Goal: Check status: Check status

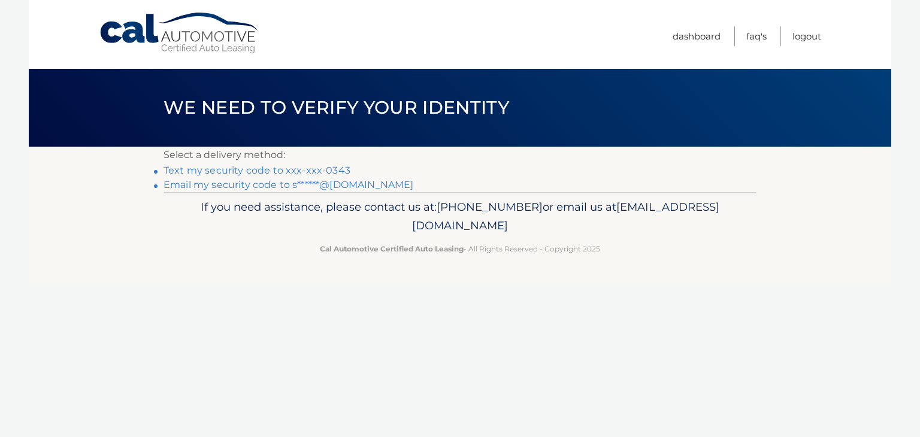
click at [380, 180] on link "Email my security code to s******@hotmail.com" at bounding box center [288, 184] width 250 height 11
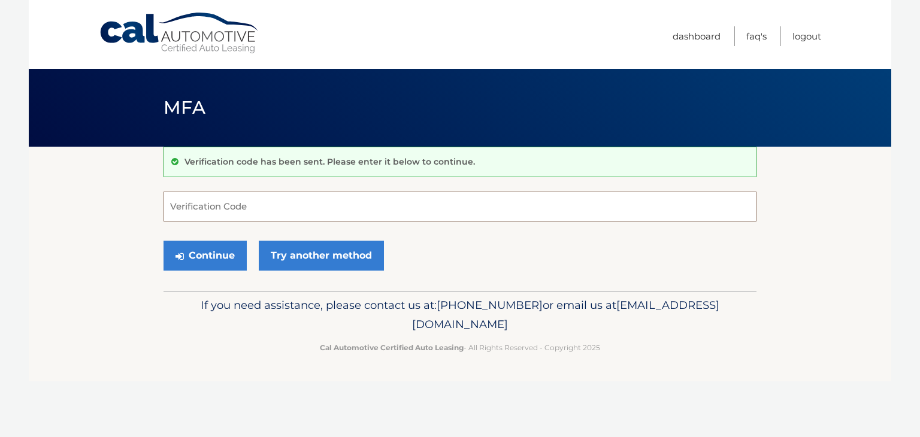
click at [262, 202] on input "Verification Code" at bounding box center [459, 207] width 593 height 30
paste input "752730"
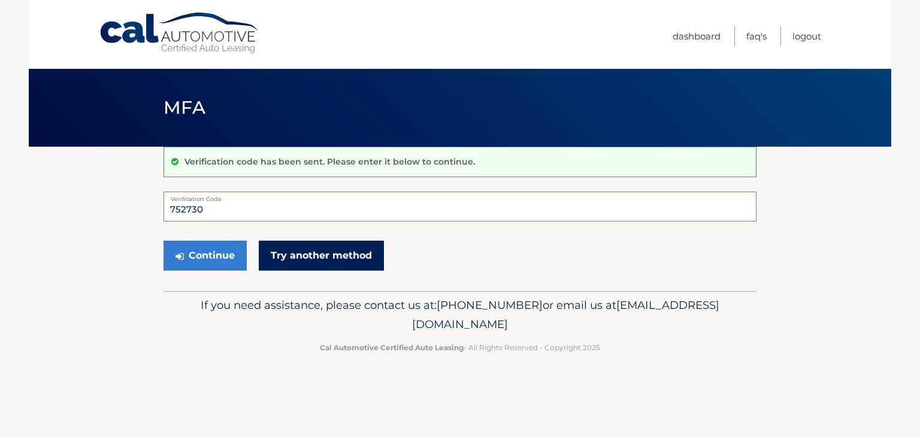
type input "752730"
click at [299, 254] on link "Try another method" at bounding box center [321, 256] width 125 height 30
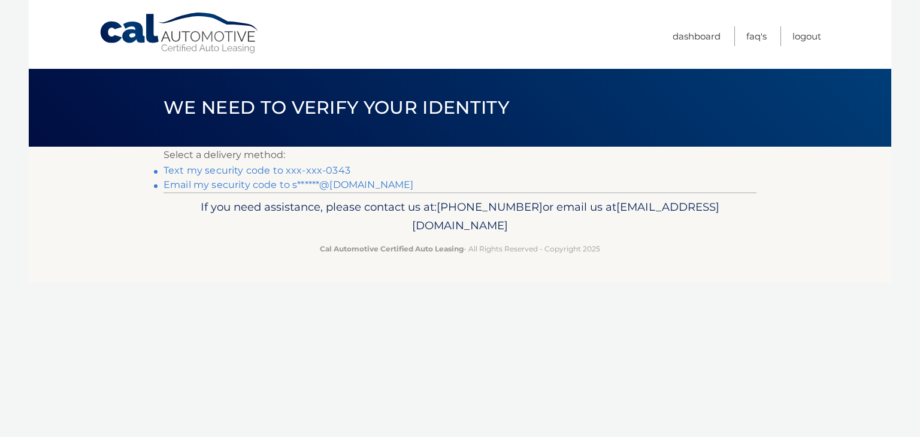
click at [182, 185] on link "Email my security code to s******@hotmail.com" at bounding box center [288, 184] width 250 height 11
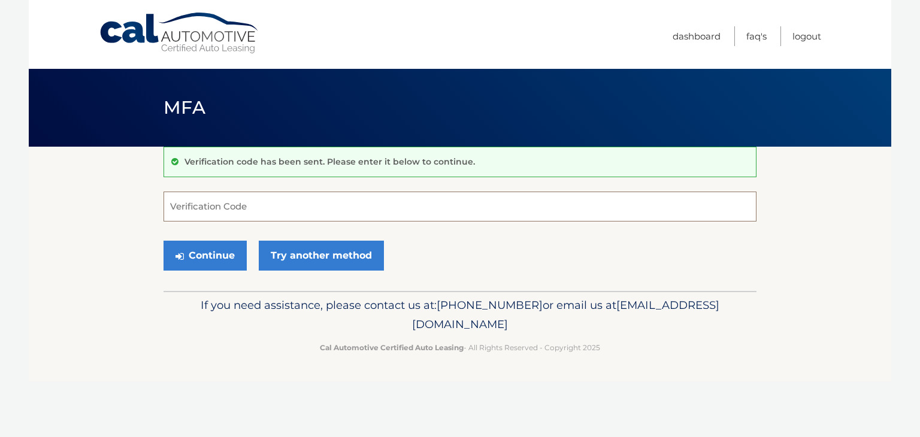
click at [233, 207] on input "Verification Code" at bounding box center [459, 207] width 593 height 30
paste input "788258"
click at [211, 252] on button "Continue" at bounding box center [204, 256] width 83 height 30
click at [243, 207] on input "788258" at bounding box center [459, 207] width 593 height 30
type input "788258"
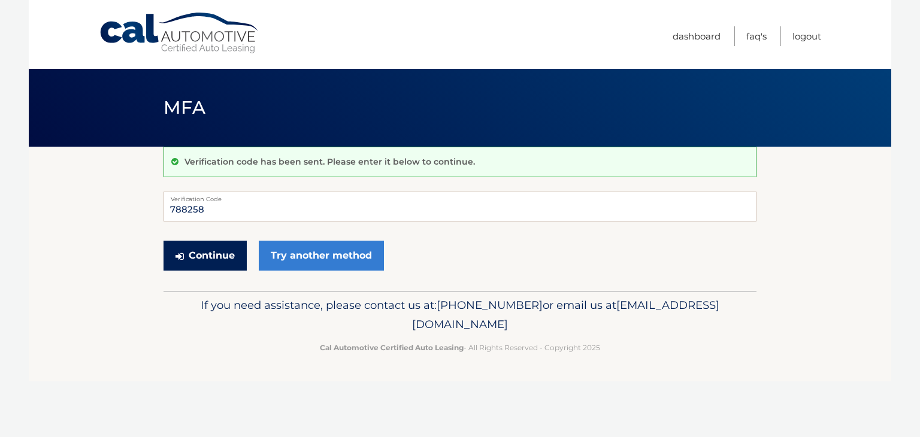
click at [218, 259] on button "Continue" at bounding box center [204, 256] width 83 height 30
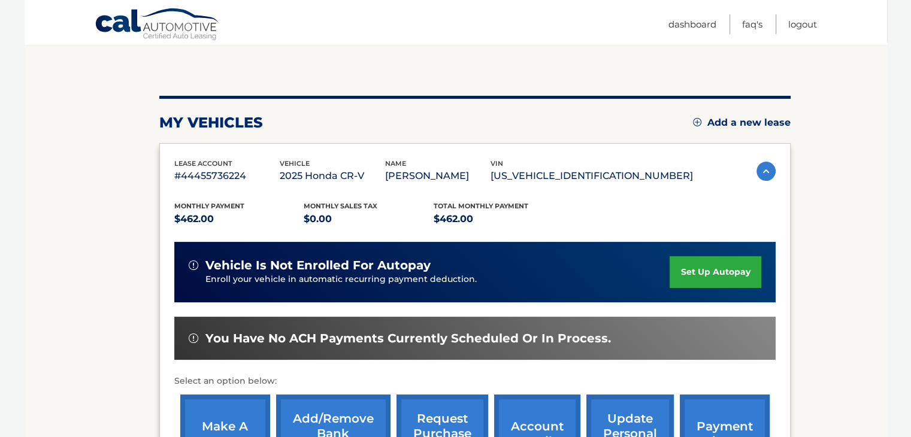
scroll to position [240, 0]
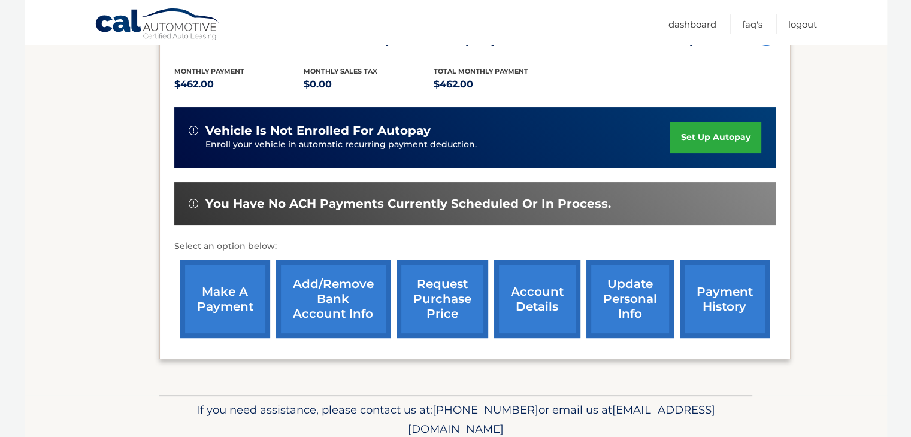
click at [695, 292] on link "payment history" at bounding box center [725, 299] width 90 height 78
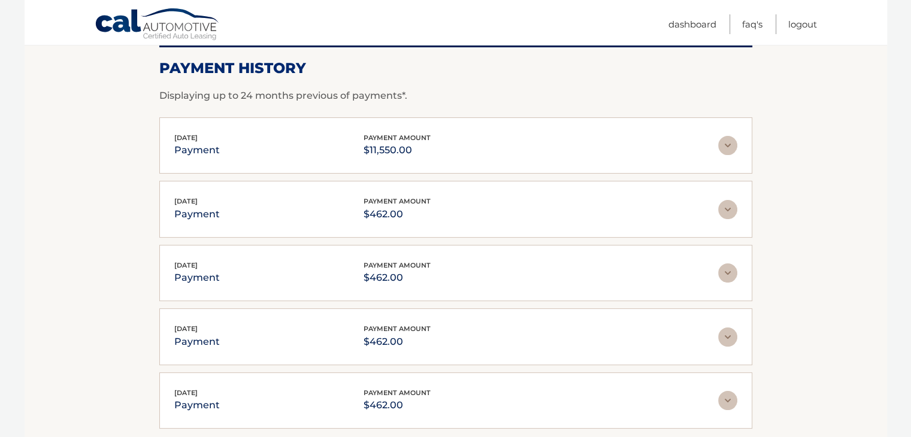
scroll to position [180, 0]
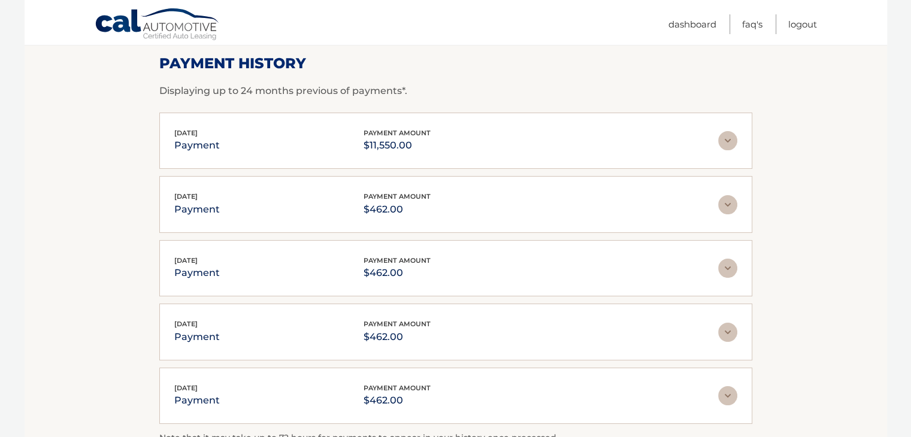
click at [734, 140] on img at bounding box center [727, 140] width 19 height 19
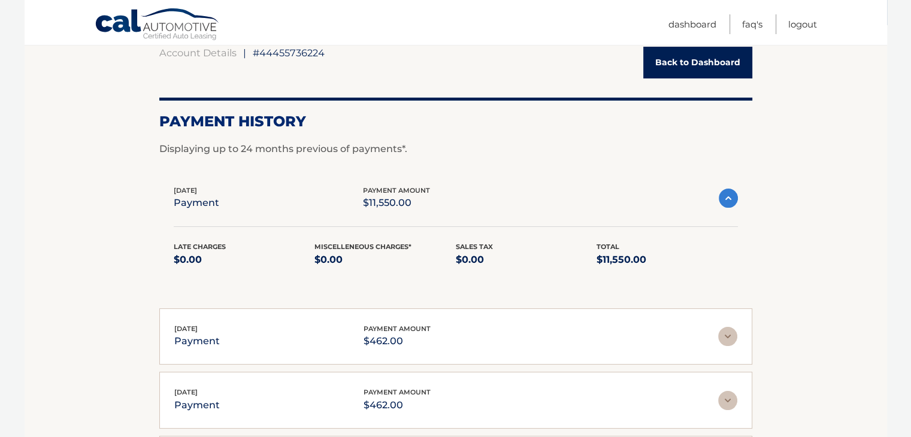
scroll to position [0, 0]
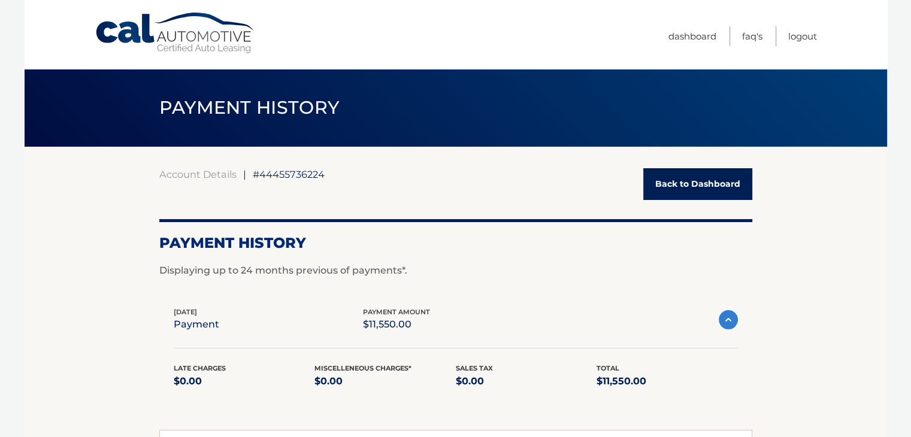
drag, startPoint x: 725, startPoint y: 181, endPoint x: 598, endPoint y: 157, distance: 129.2
click at [724, 180] on link "Back to Dashboard" at bounding box center [697, 184] width 109 height 32
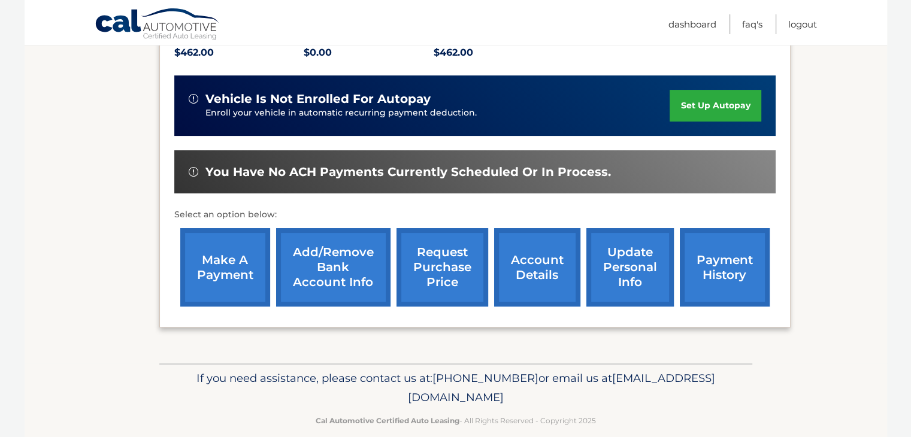
scroll to position [287, 0]
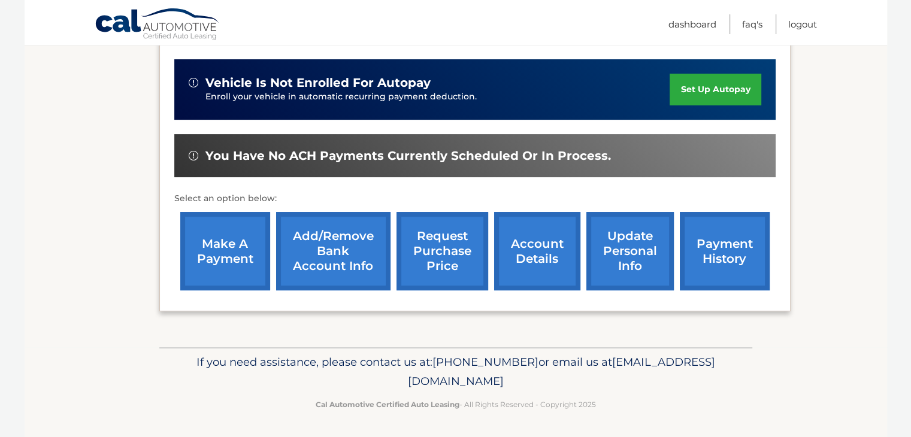
click at [532, 243] on link "account details" at bounding box center [537, 251] width 86 height 78
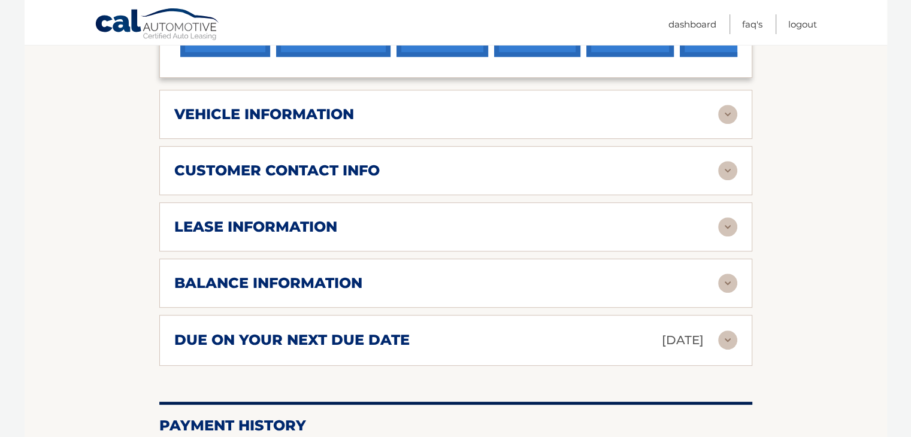
scroll to position [539, 0]
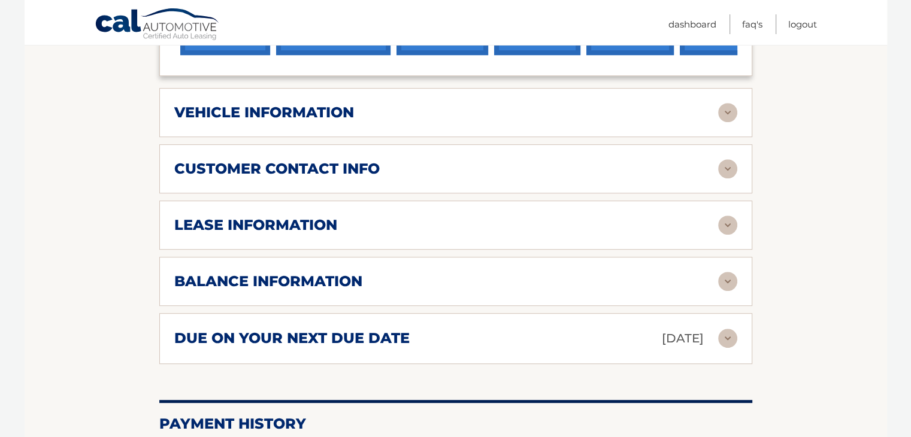
click at [725, 228] on img at bounding box center [727, 225] width 19 height 19
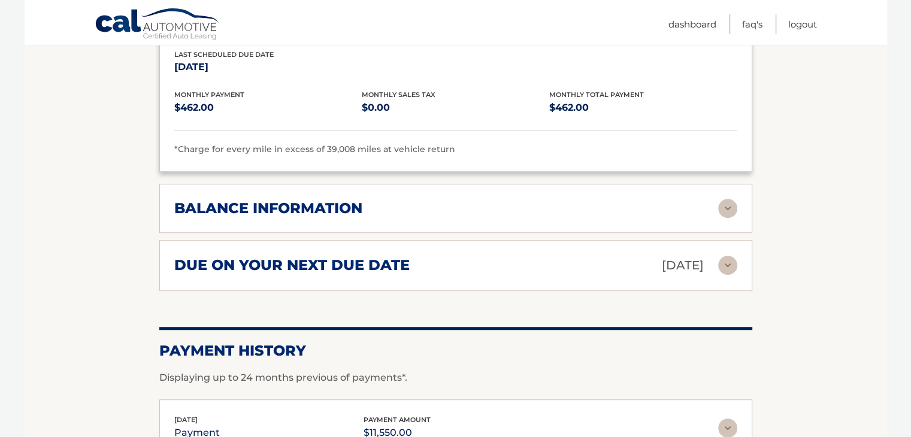
scroll to position [838, 0]
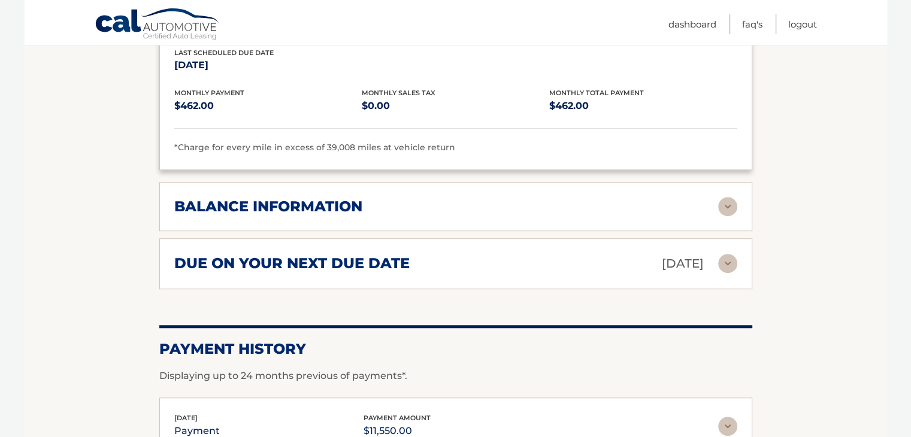
click at [729, 202] on img at bounding box center [727, 206] width 19 height 19
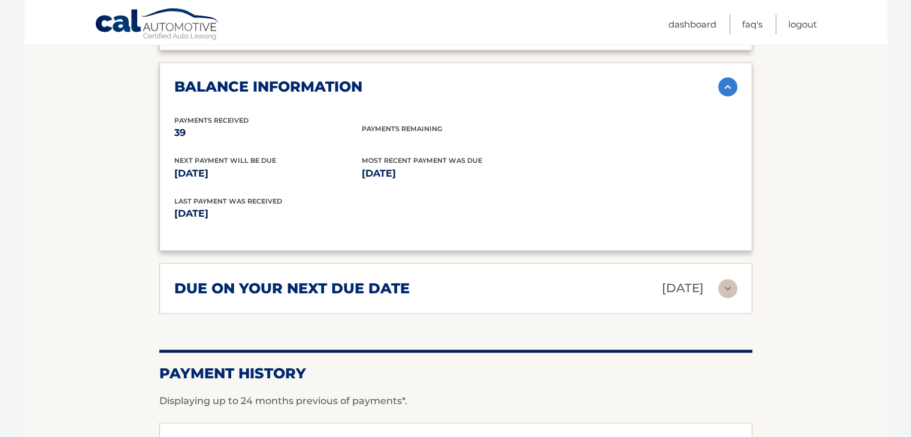
scroll to position [1078, 0]
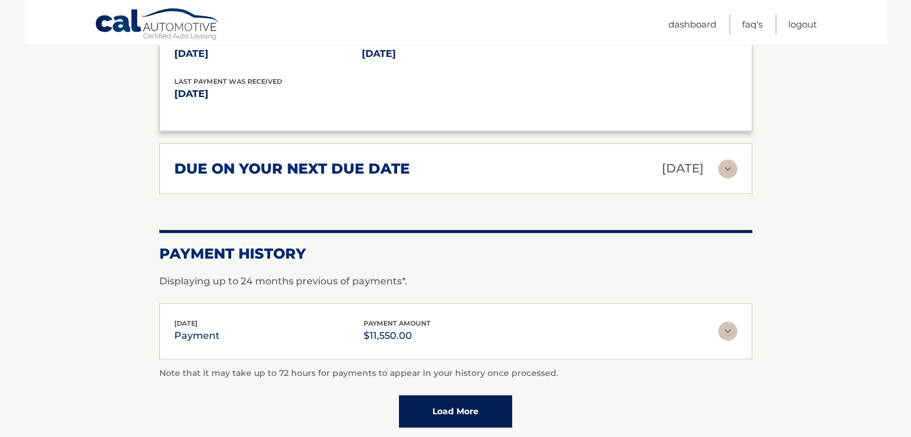
click at [726, 162] on img at bounding box center [727, 168] width 19 height 19
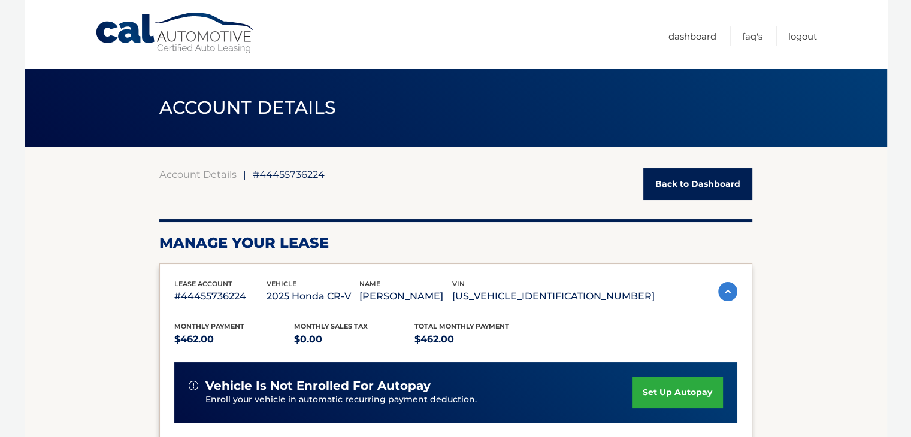
scroll to position [0, 0]
click at [802, 37] on link "Logout" at bounding box center [802, 36] width 29 height 20
